Goal: Find specific page/section: Find specific page/section

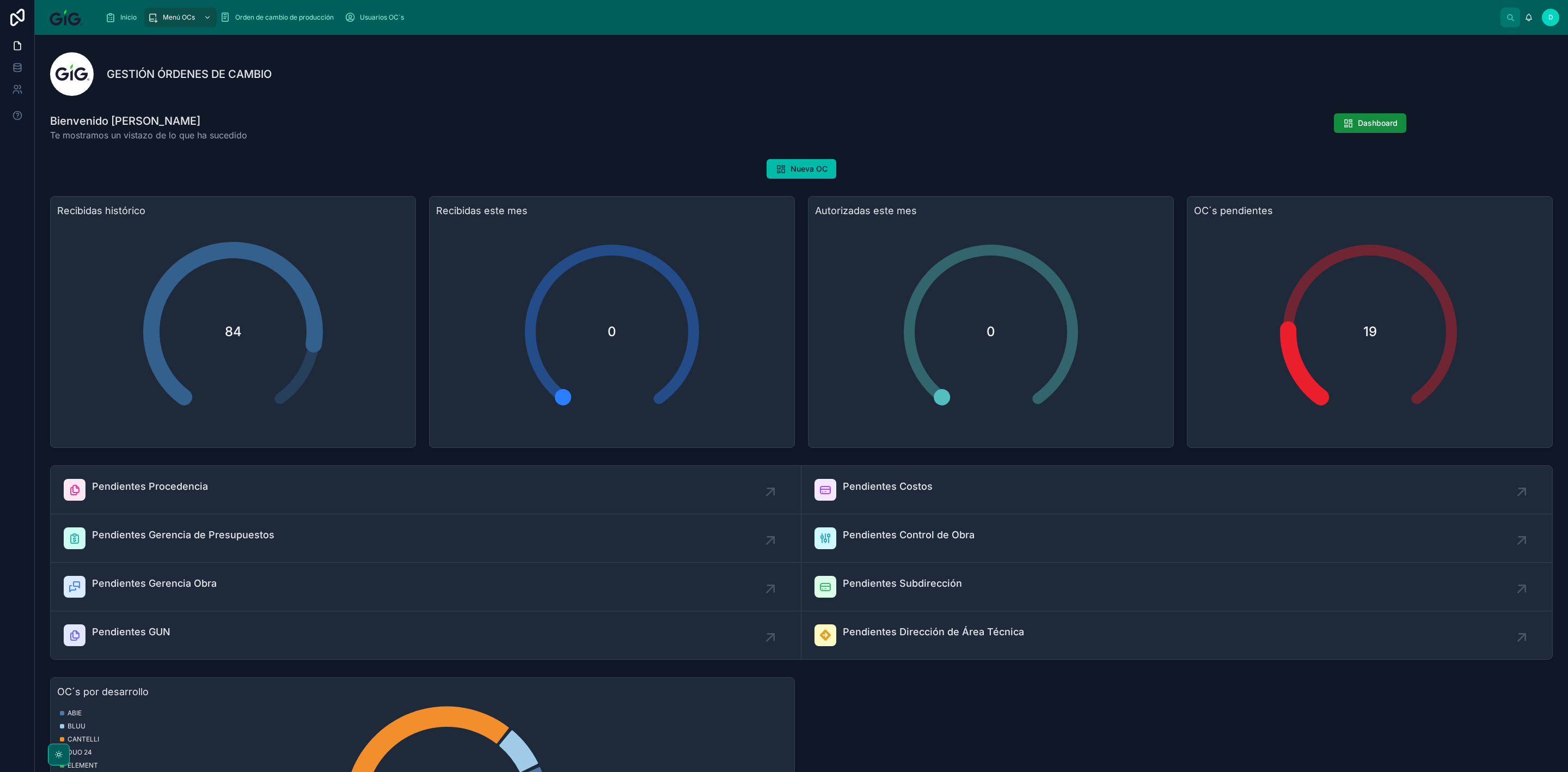
click at [118, 15] on div "Inicio" at bounding box center [122, 18] width 36 height 18
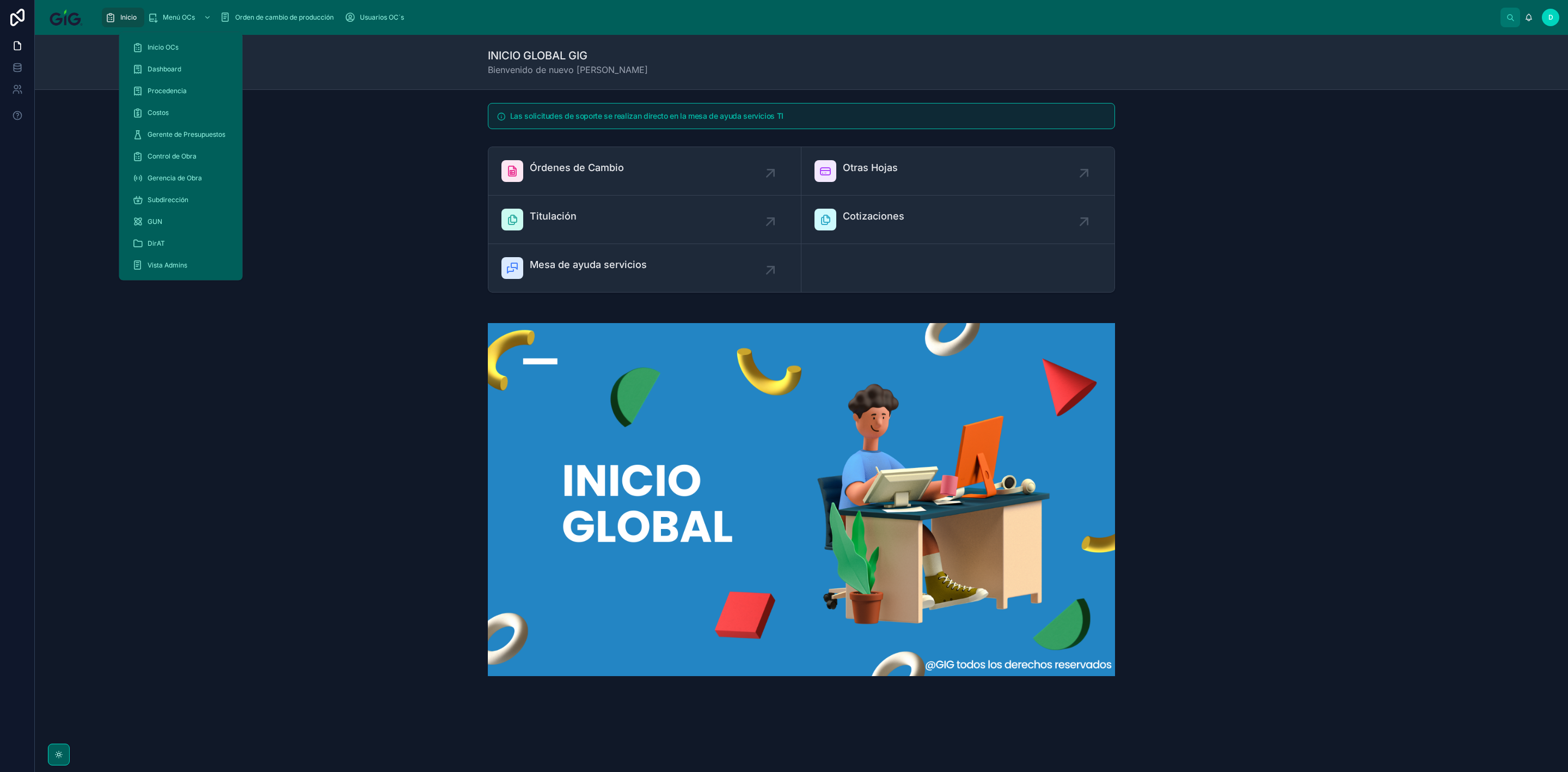
click at [175, 25] on div "Menú OCs" at bounding box center [180, 18] width 66 height 18
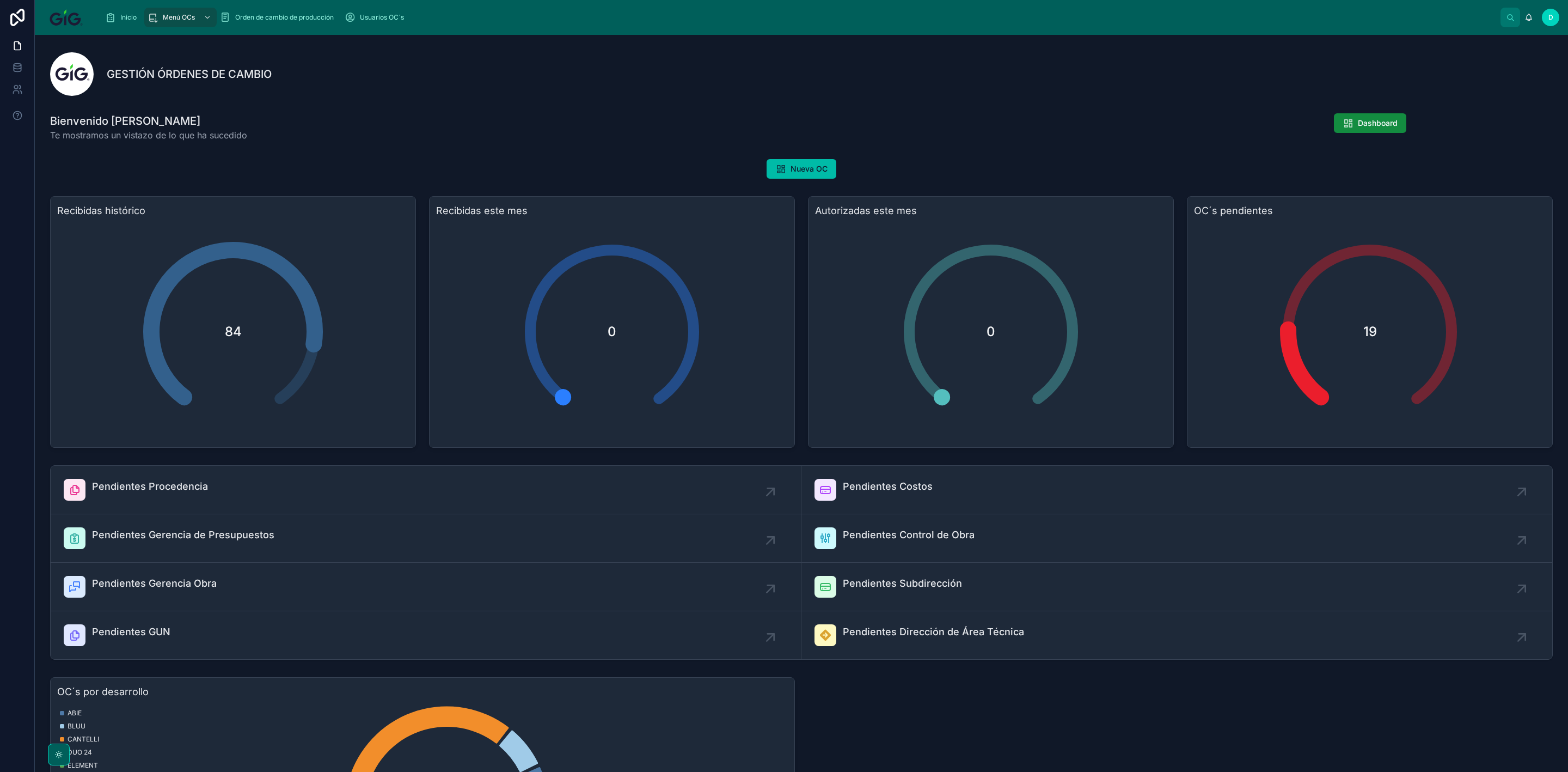
click at [267, 21] on span "Orden de cambio de producción" at bounding box center [284, 17] width 98 height 9
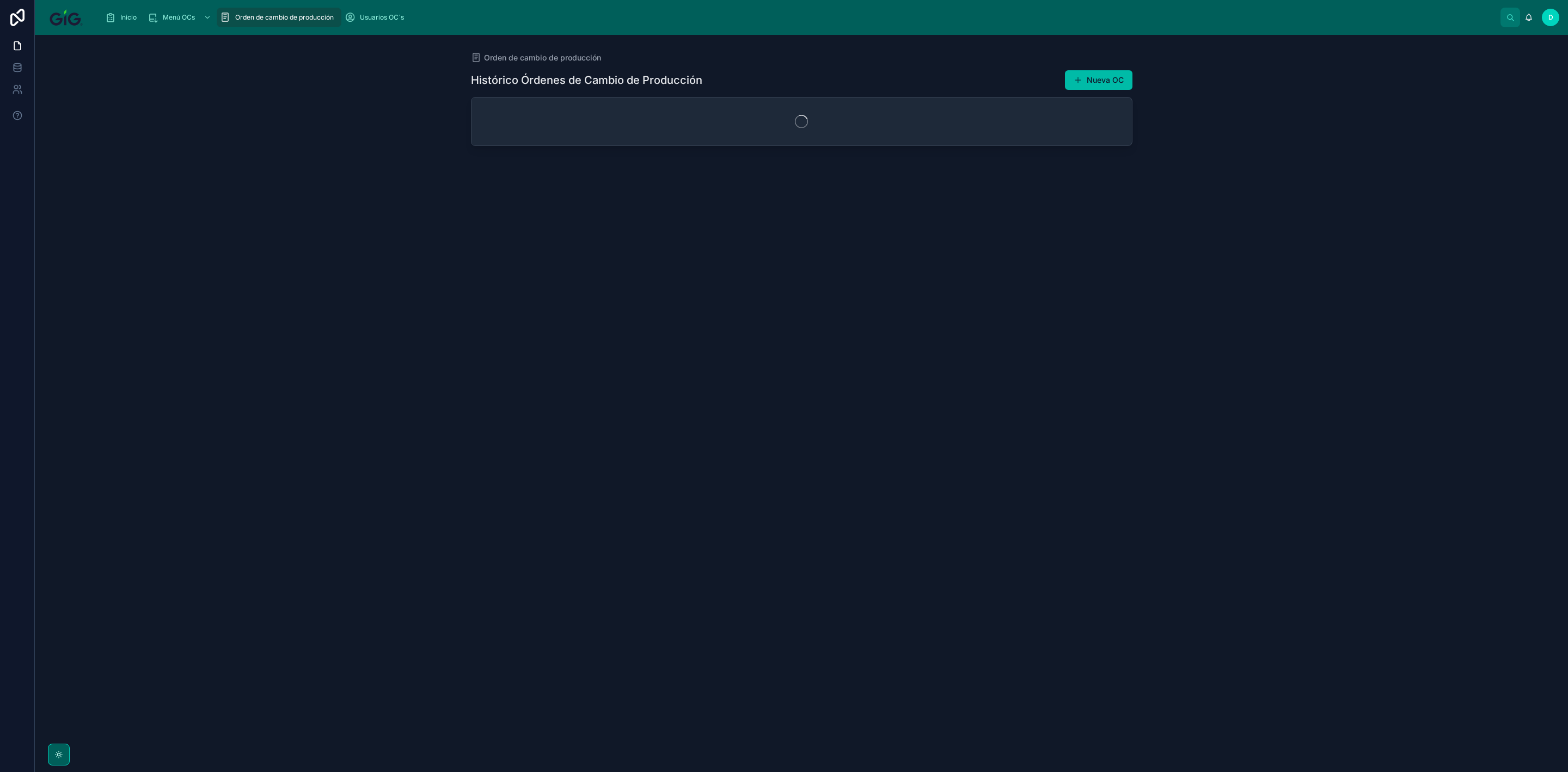
click at [126, 9] on div "Inicio" at bounding box center [122, 18] width 36 height 18
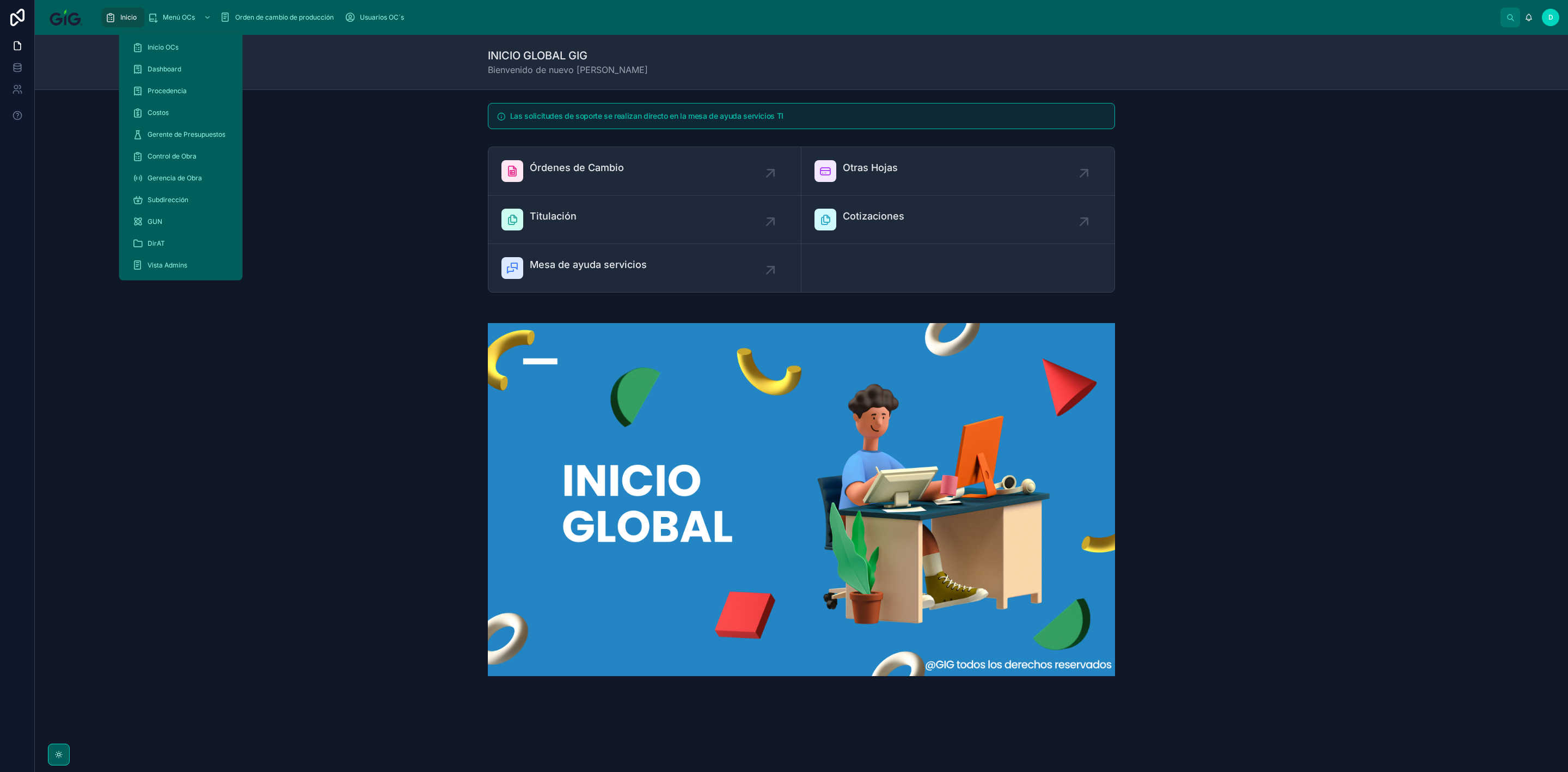
click at [169, 18] on span "Menú OCs" at bounding box center [179, 17] width 32 height 9
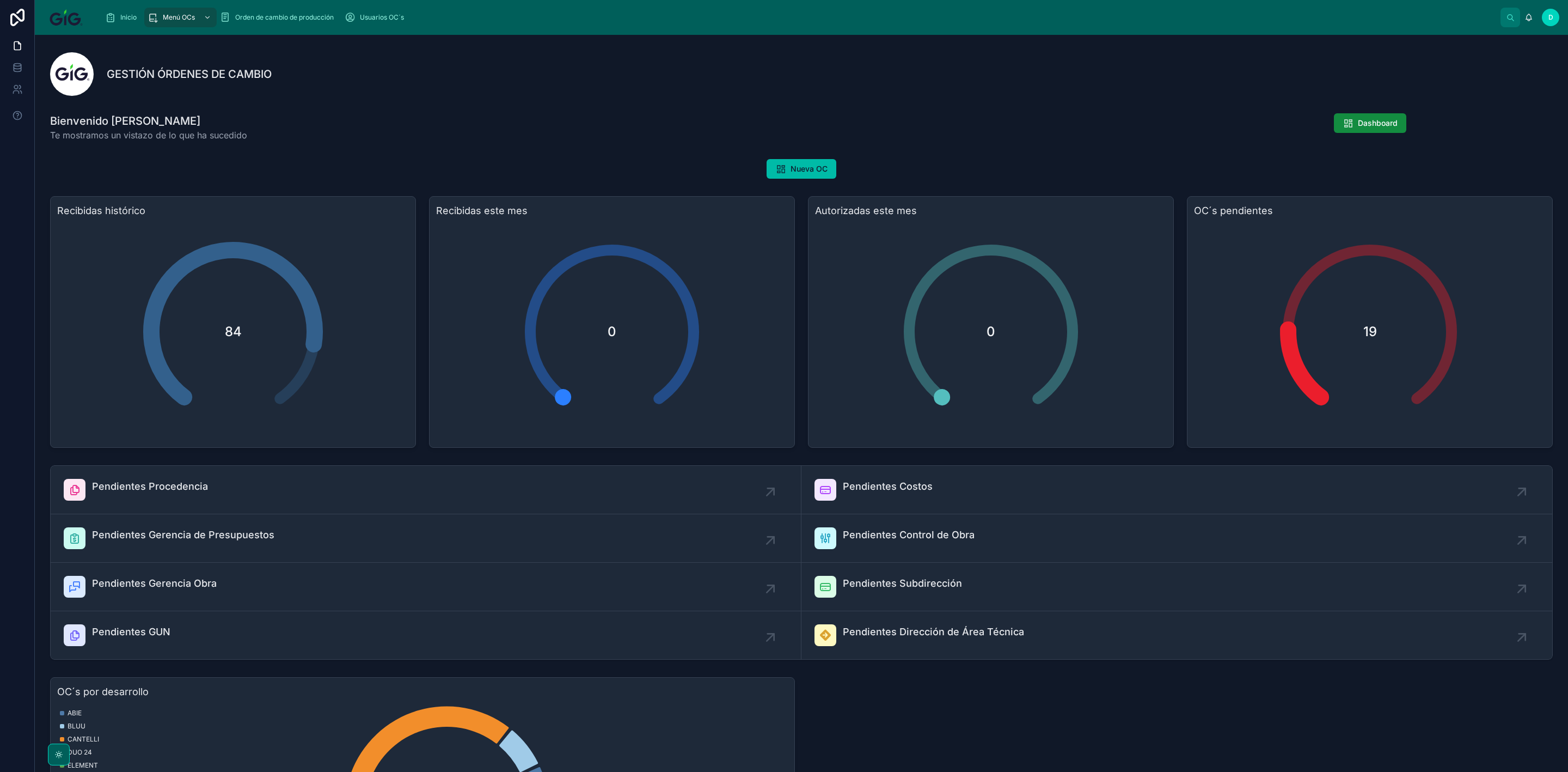
click at [101, 15] on link "Inicio" at bounding box center [122, 17] width 43 height 19
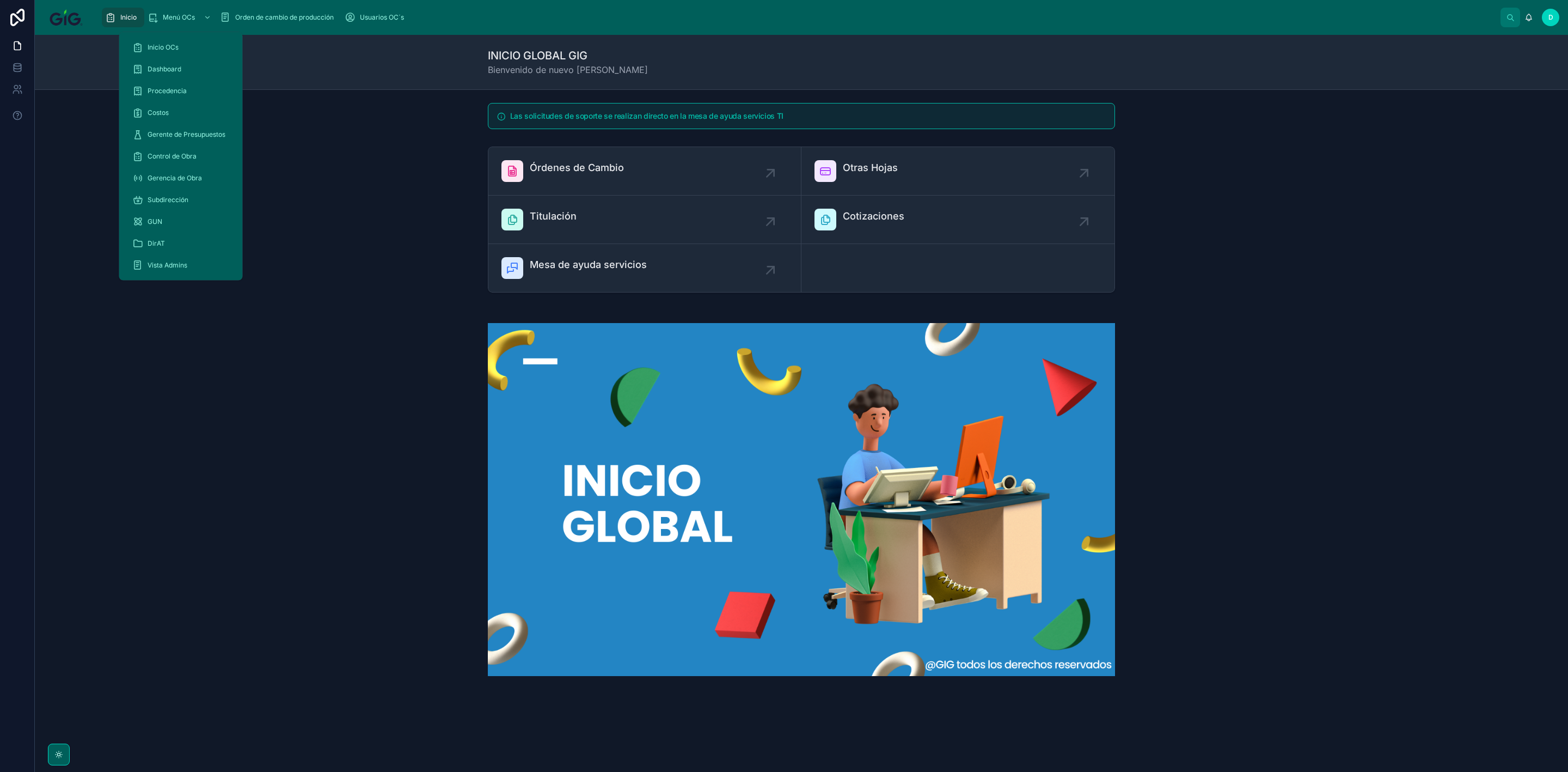
click at [167, 22] on div "Menú OCs" at bounding box center [180, 18] width 66 height 18
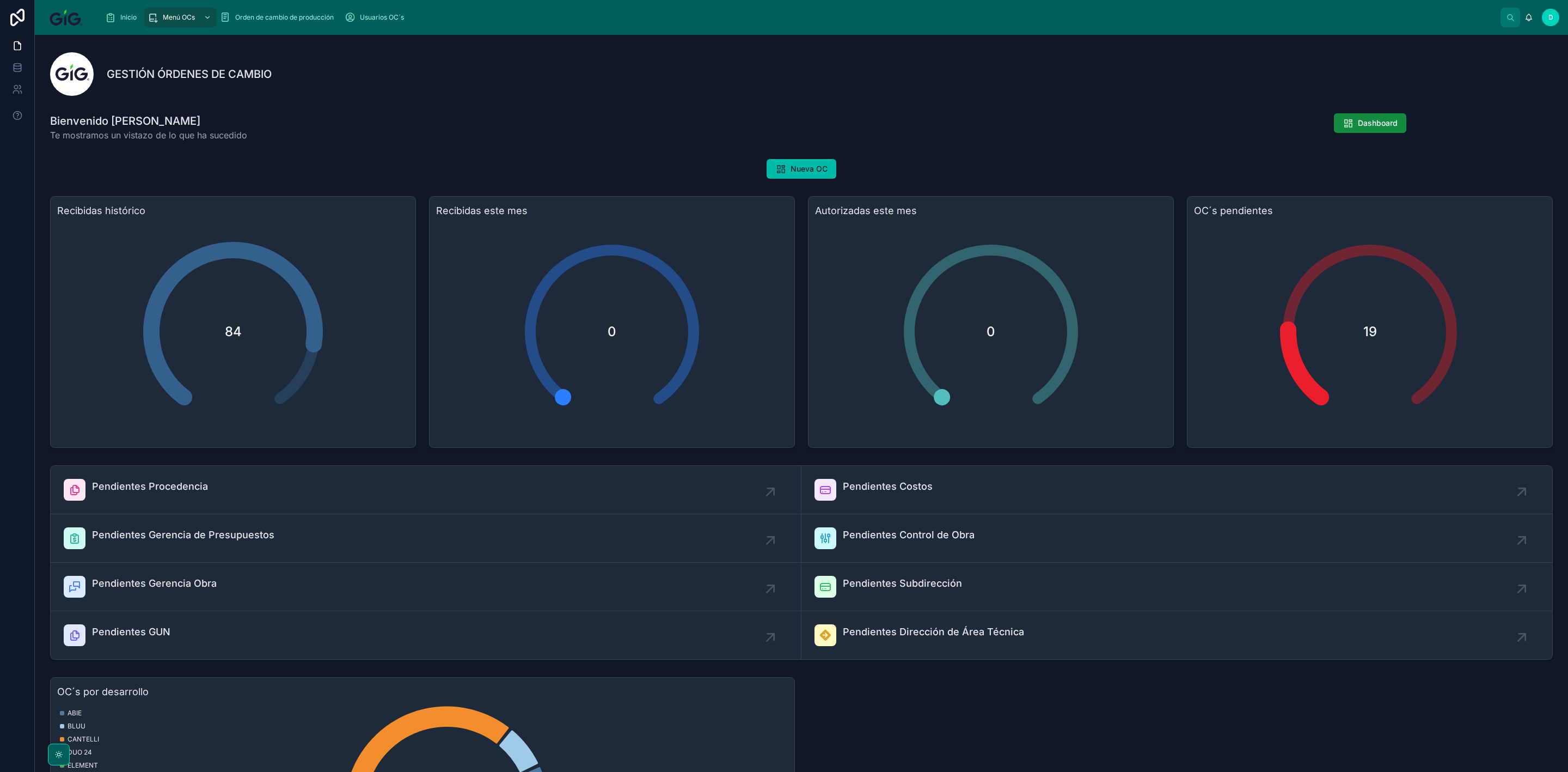
click at [113, 18] on icon "scrollable content" at bounding box center [110, 18] width 11 height 11
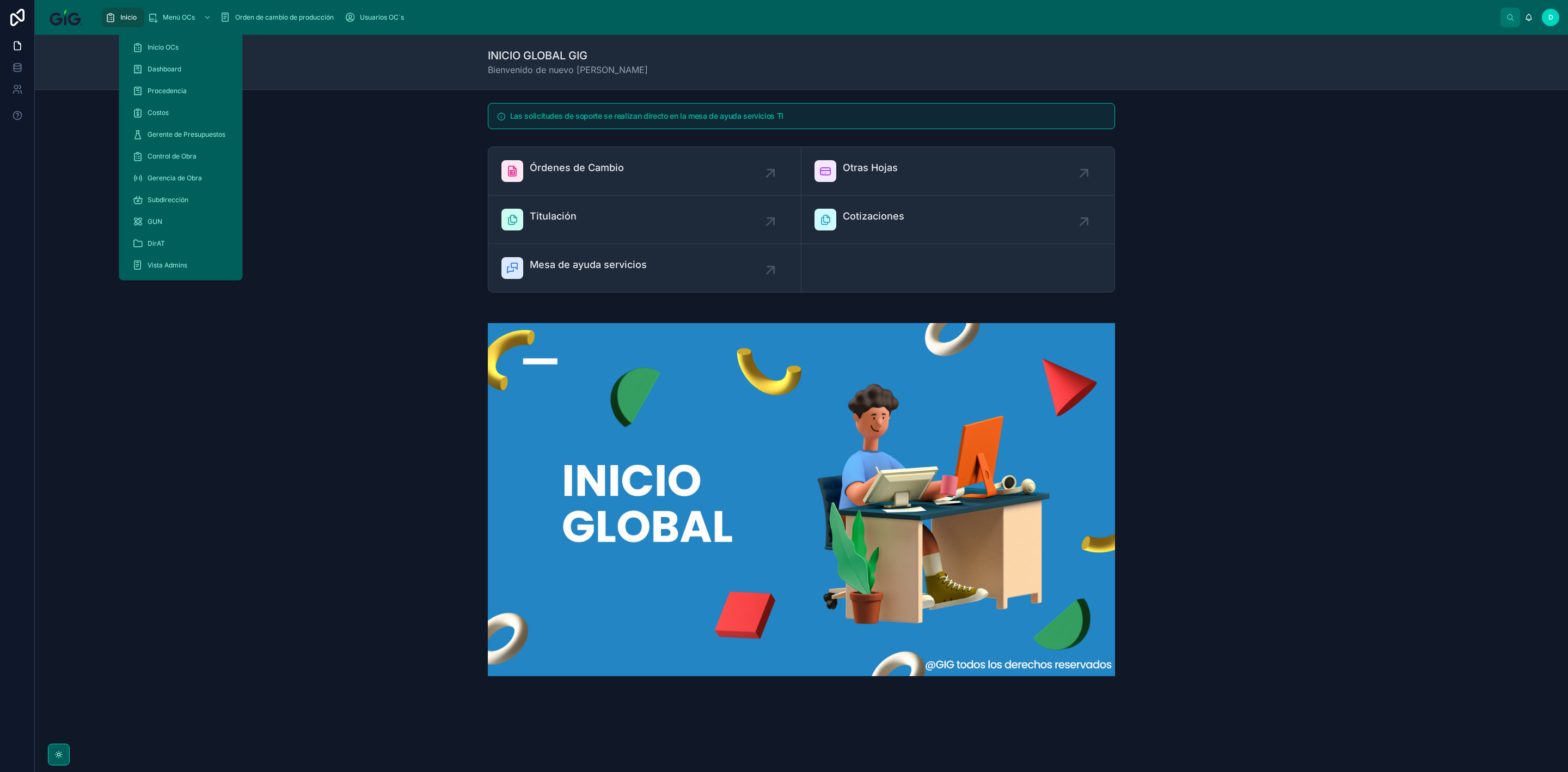
click at [177, 17] on span "Menú OCs" at bounding box center [179, 17] width 32 height 9
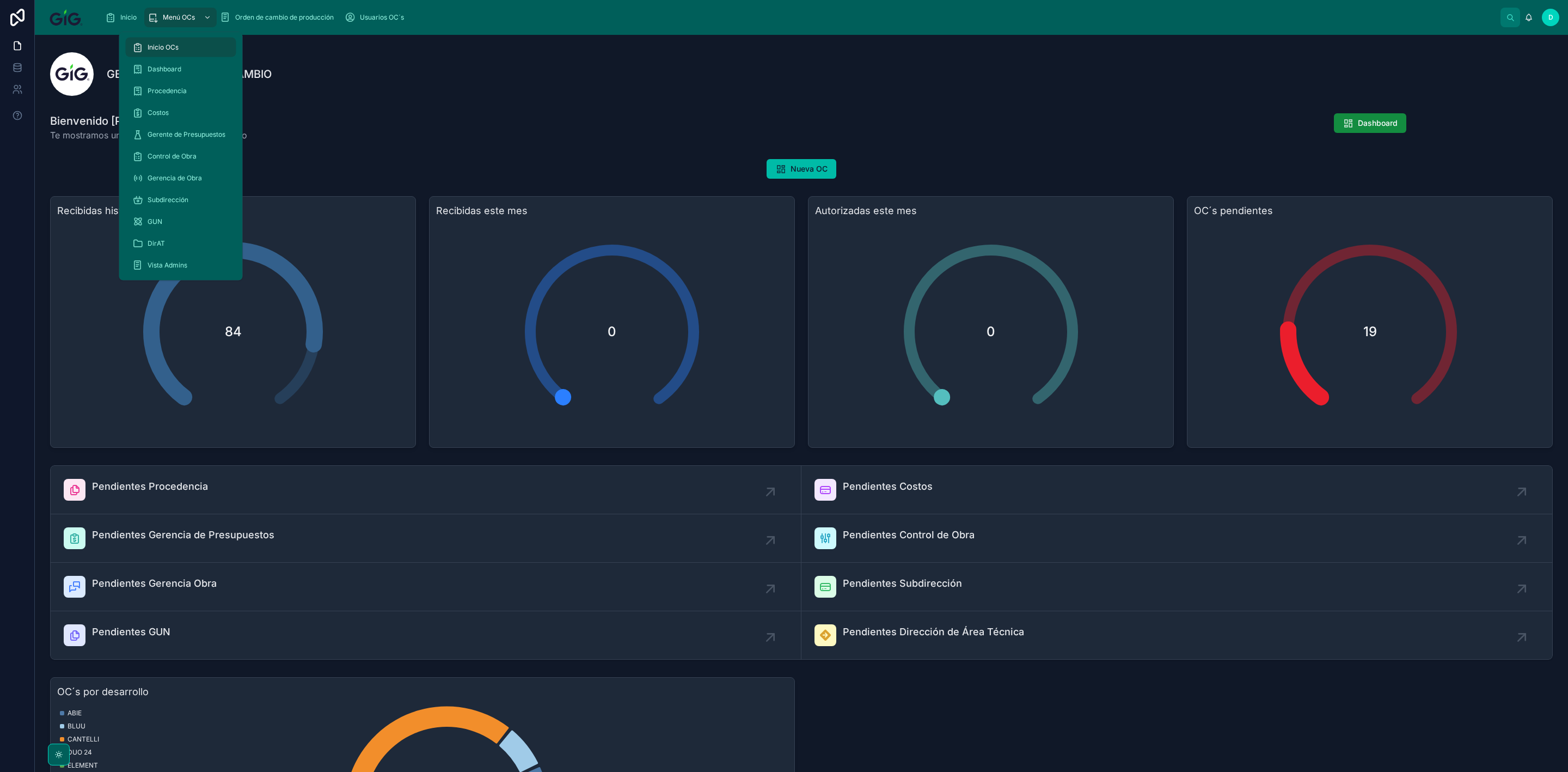
click at [206, 11] on div "scrollable content" at bounding box center [206, 18] width 14 height 18
click at [179, 95] on div "Procedencia" at bounding box center [180, 91] width 97 height 18
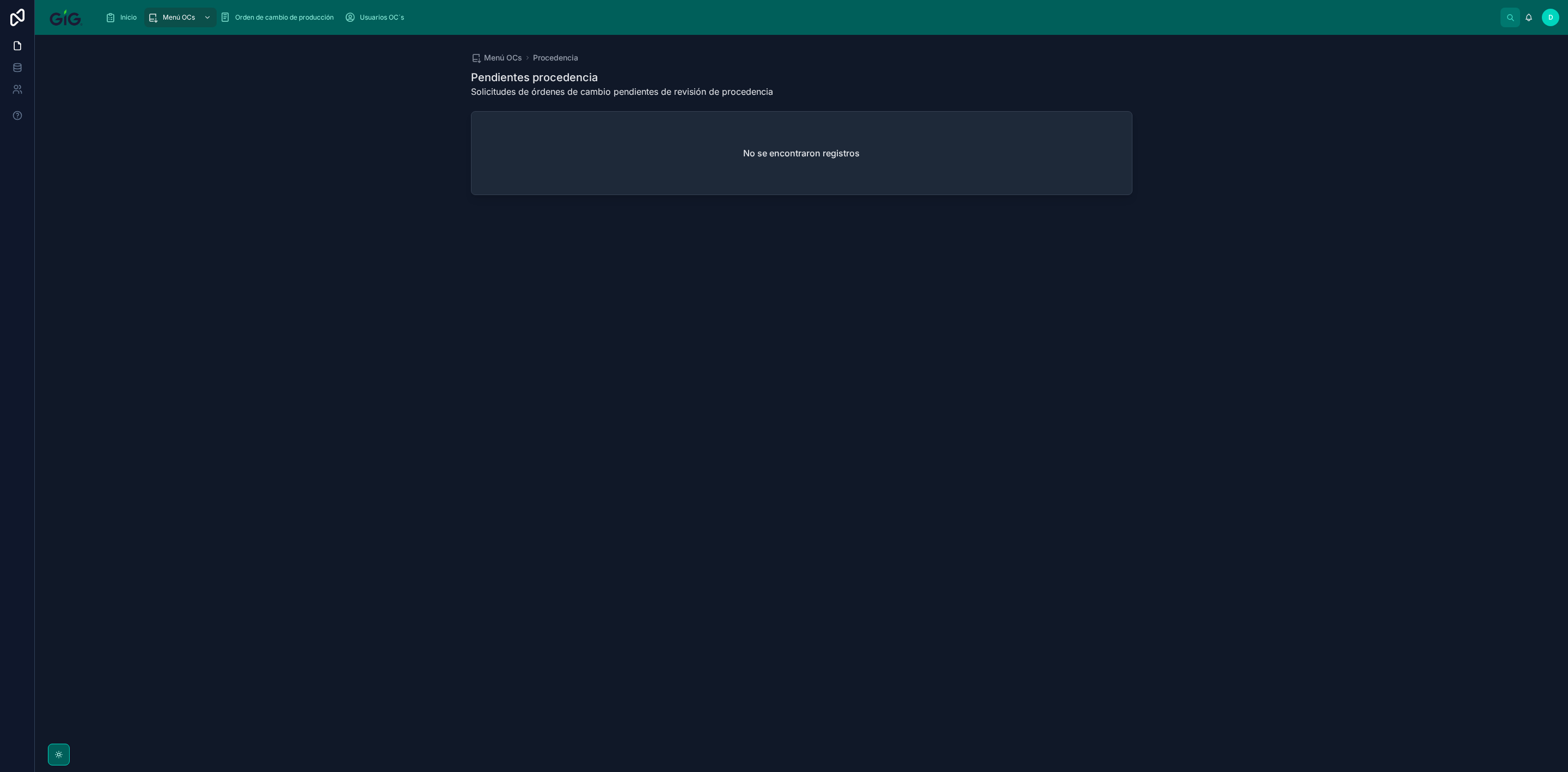
click at [758, 154] on h2 "No se encontraron registros" at bounding box center [801, 153] width 117 height 13
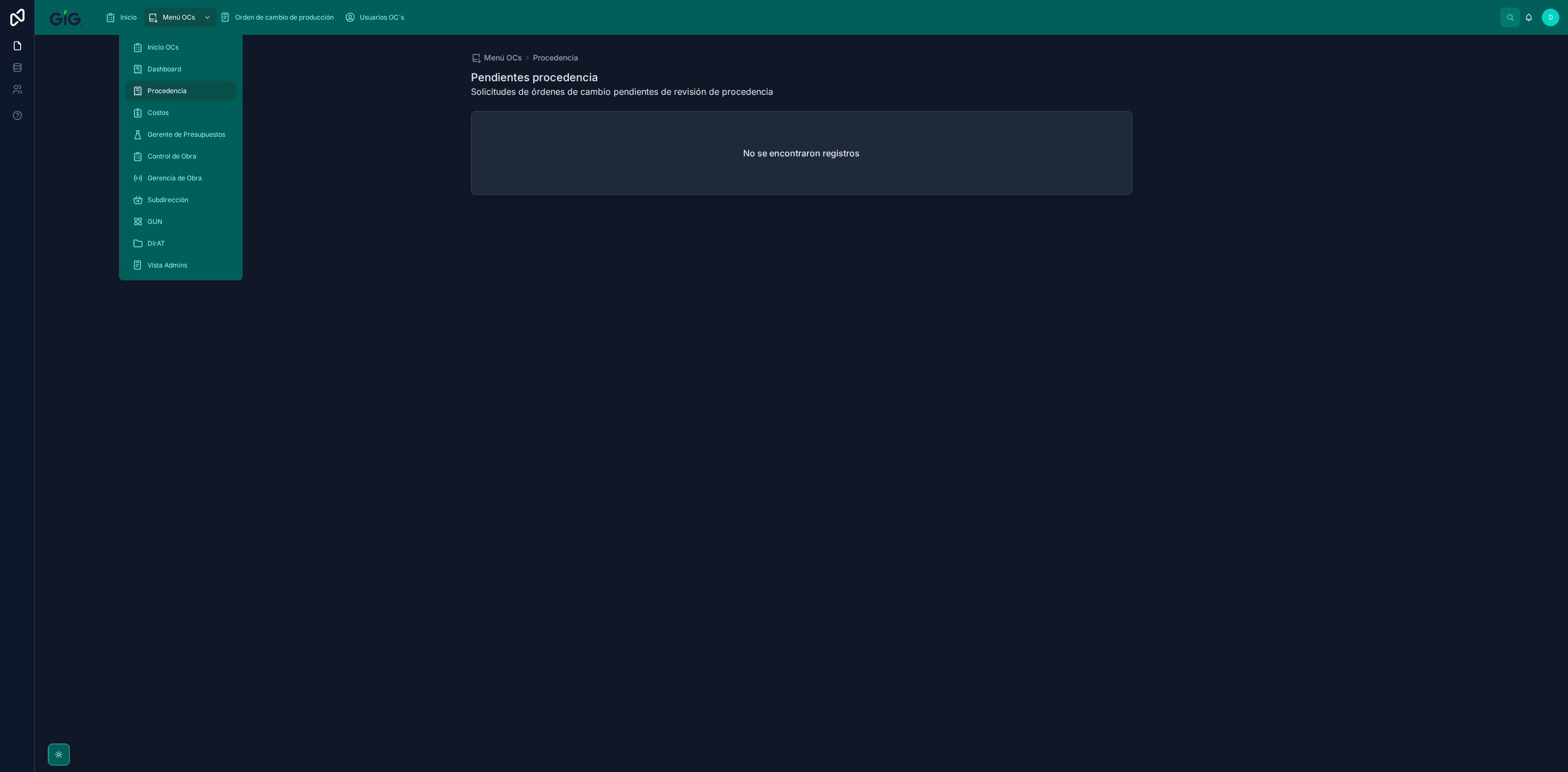
click at [163, 15] on span "Menú OCs" at bounding box center [179, 17] width 32 height 9
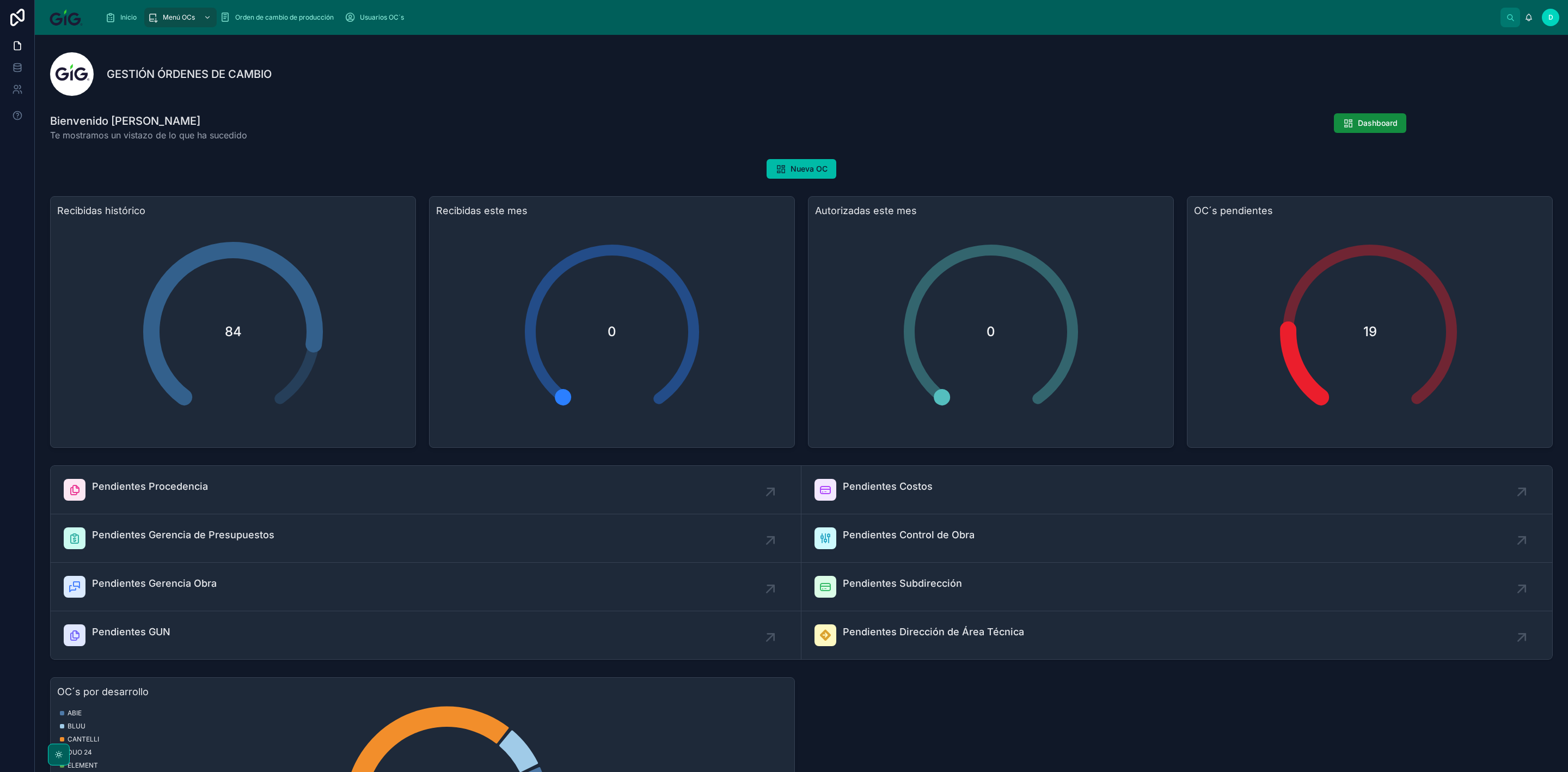
click at [312, 19] on span "Orden de cambio de producción" at bounding box center [284, 17] width 98 height 9
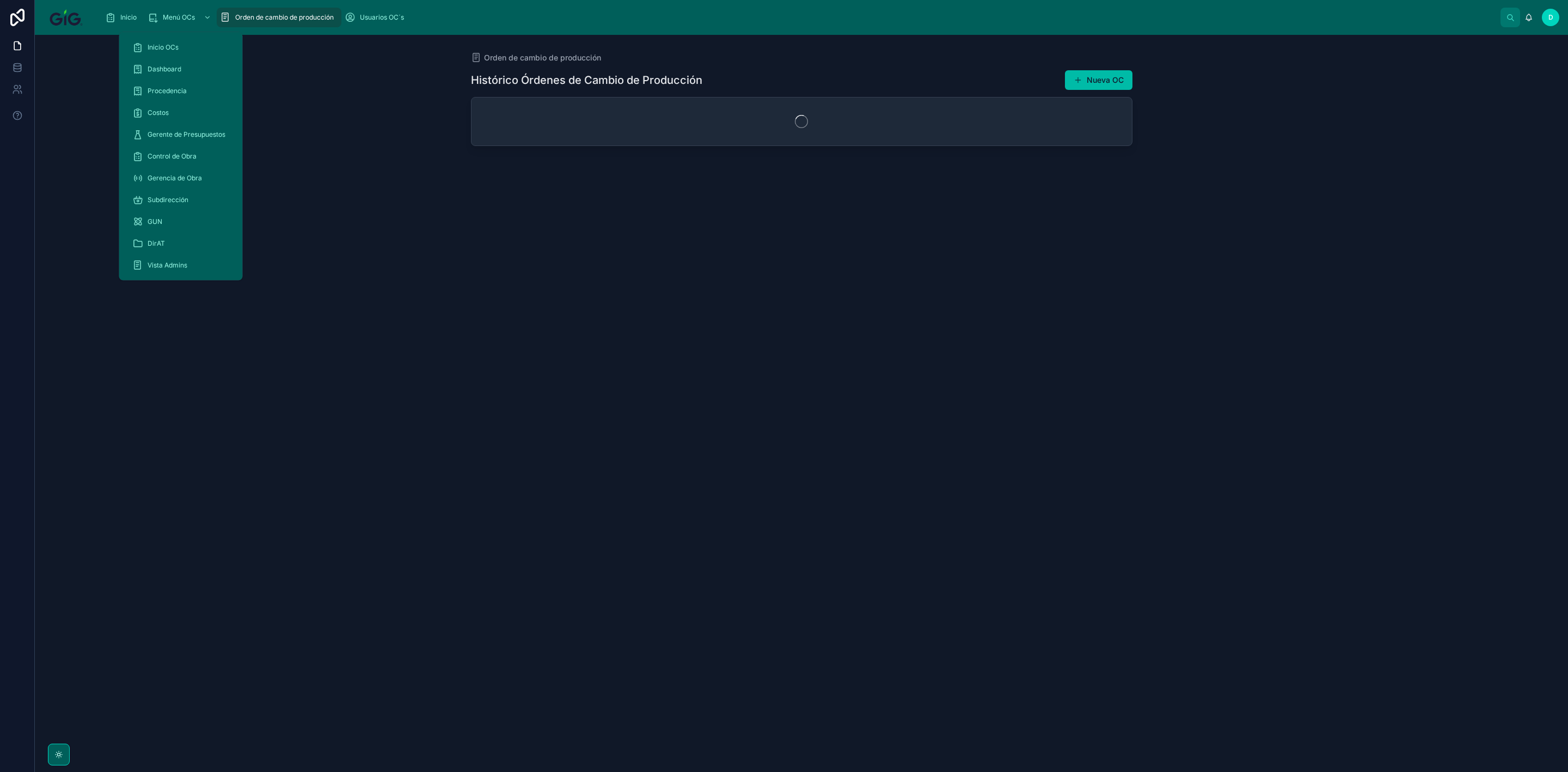
click at [144, 19] on link "Menú OCs" at bounding box center [180, 17] width 72 height 19
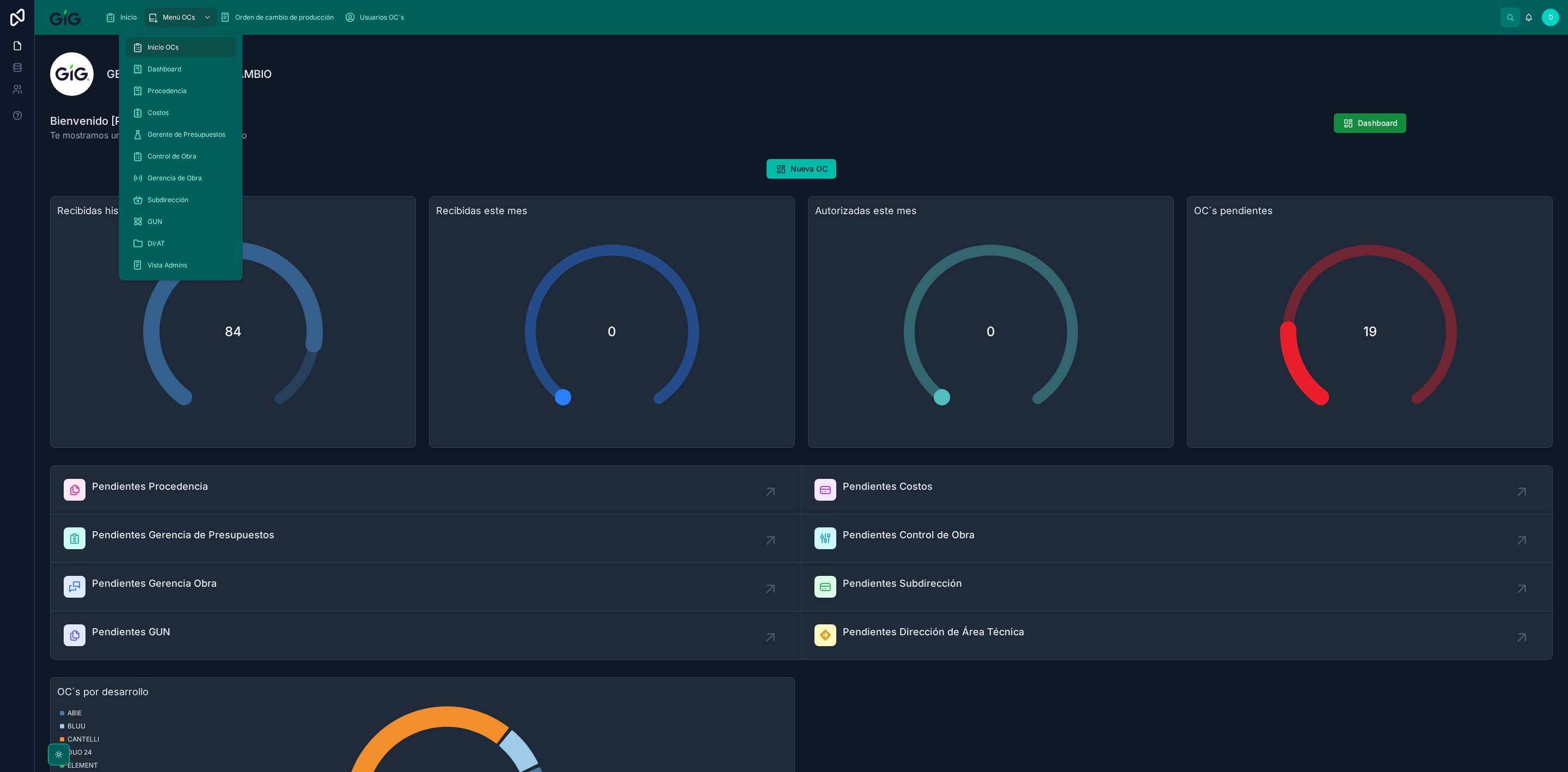
click at [167, 132] on span "Gerente de Presupuestos" at bounding box center [186, 135] width 78 height 9
